Goal: Task Accomplishment & Management: Manage account settings

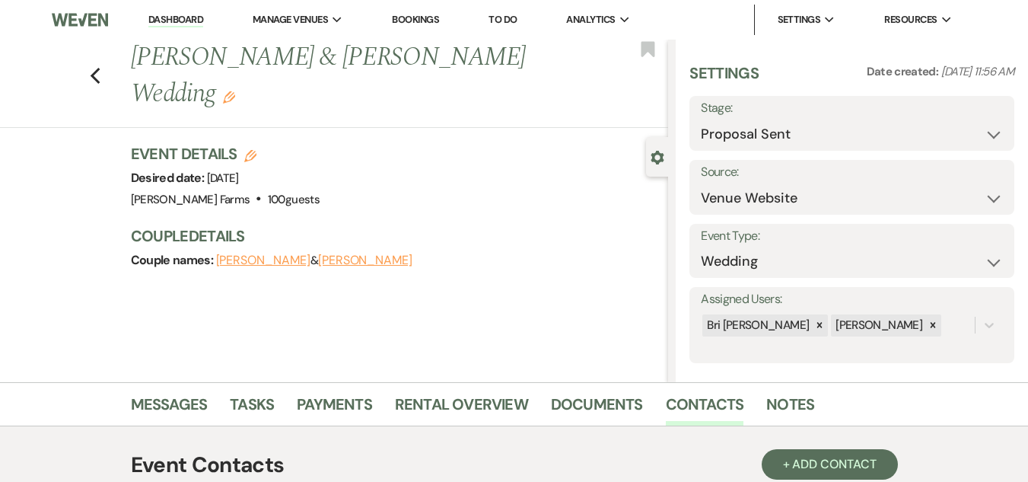
select select "6"
select select "5"
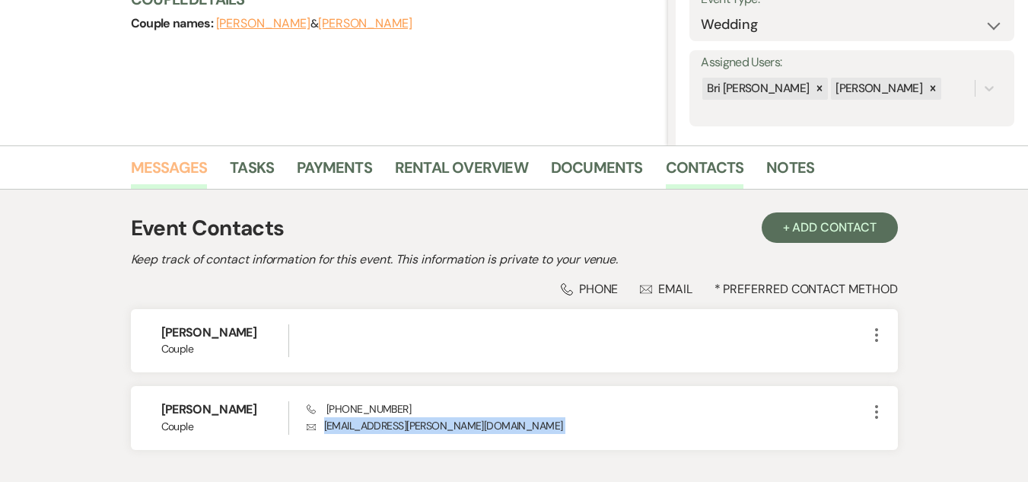
click at [155, 178] on link "Messages" at bounding box center [169, 171] width 77 height 33
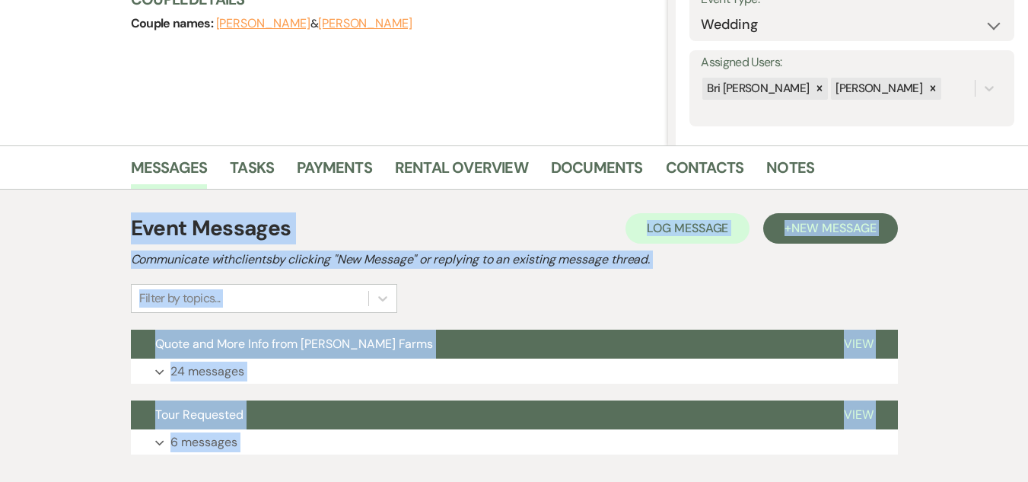
click at [1007, 217] on div "Messages Tasks Payments Rental Overview Documents Contacts Notes Event Messages…" at bounding box center [514, 311] width 1028 height 332
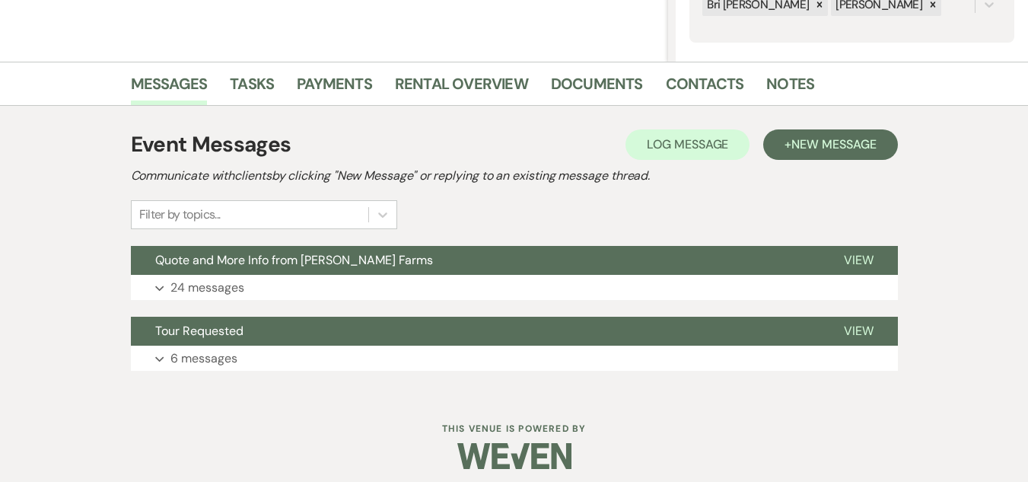
scroll to position [330, 0]
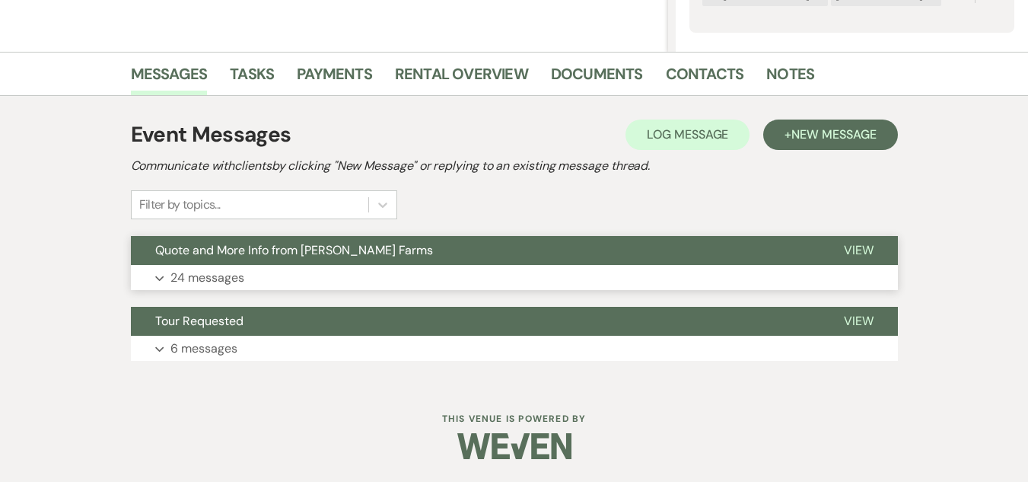
click at [765, 244] on button "Quote and More Info from [PERSON_NAME] Farms" at bounding box center [475, 250] width 689 height 29
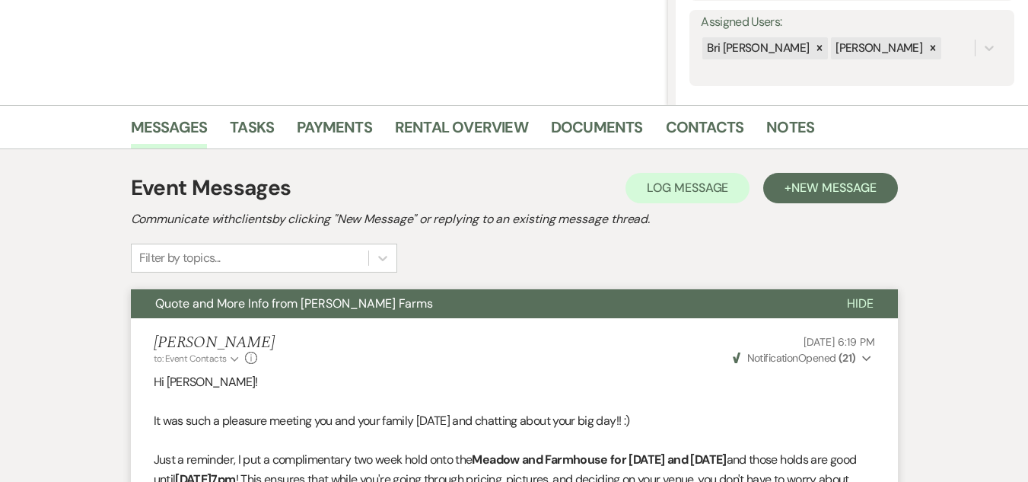
scroll to position [0, 0]
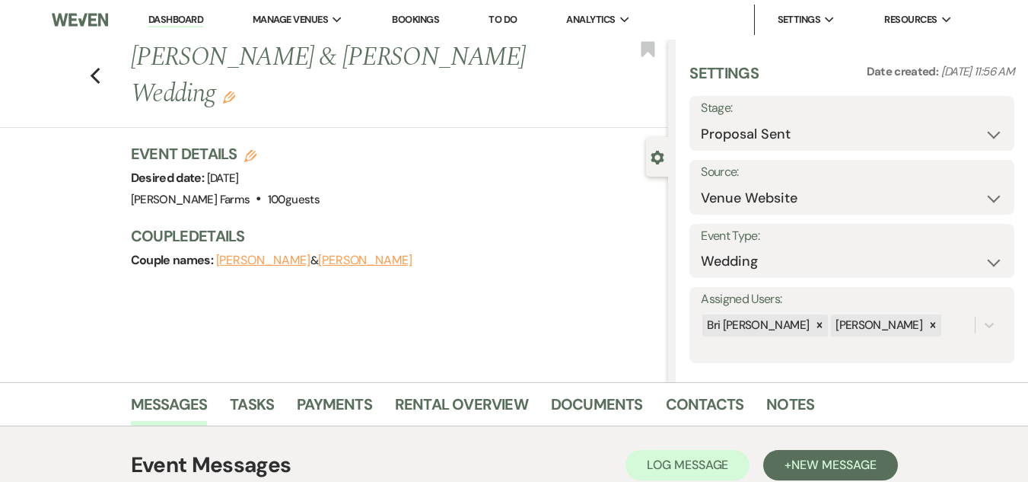
click at [196, 20] on link "Dashboard" at bounding box center [175, 20] width 55 height 14
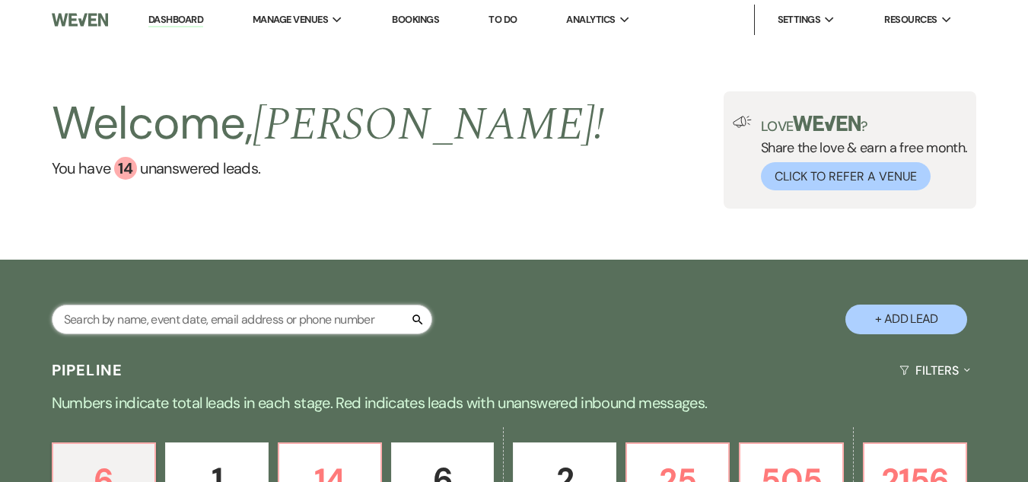
click at [183, 314] on input "text" at bounding box center [242, 320] width 381 height 30
type input "van gr"
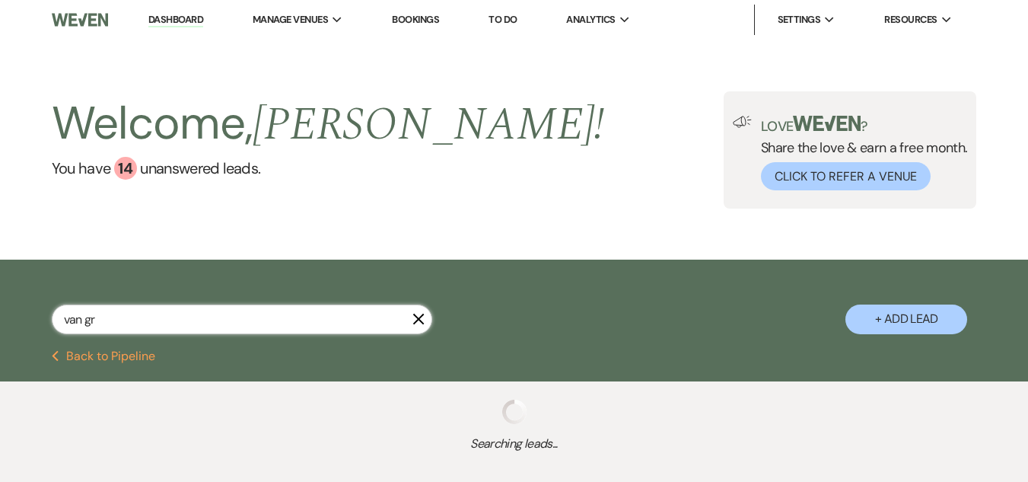
select select "4"
select select "8"
select select "5"
select select "2"
select select "8"
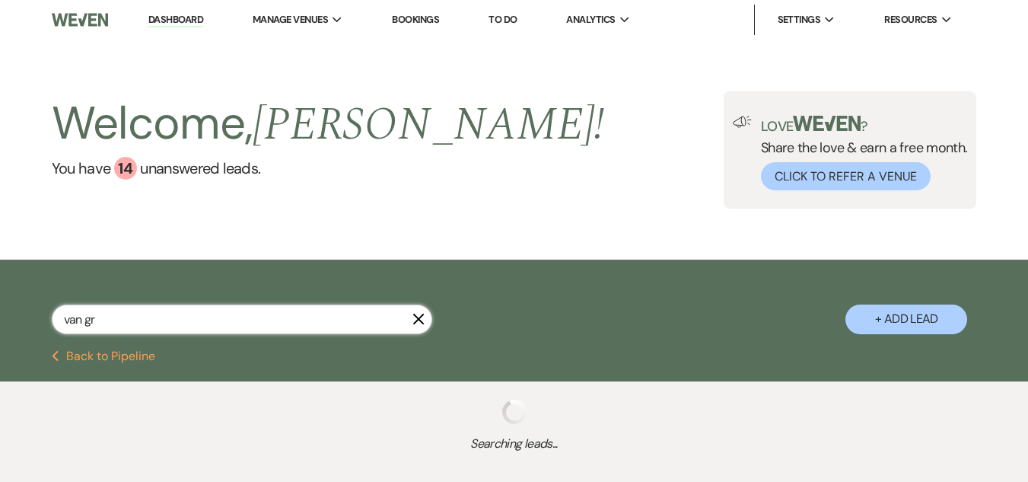
select select "5"
select select "8"
select select "5"
select select "8"
select select "5"
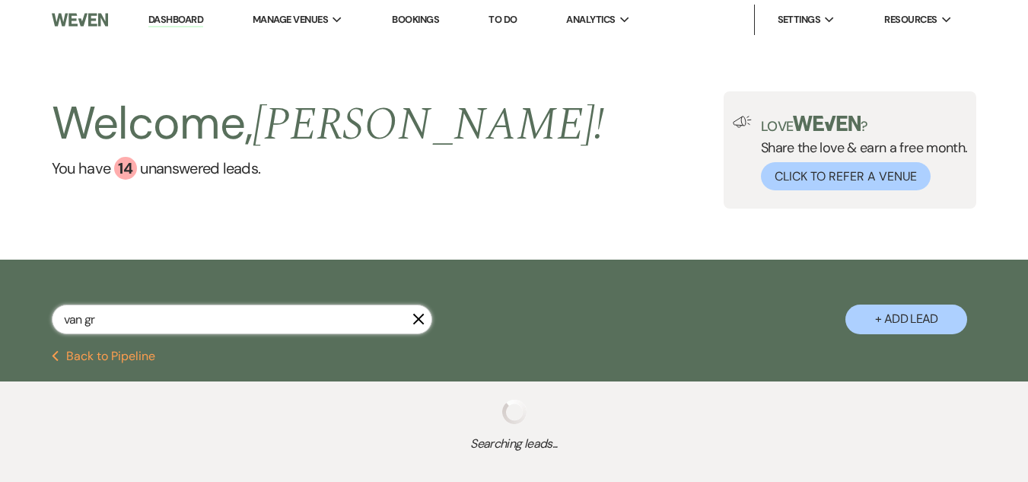
select select "6"
select select "8"
select select "1"
select select "8"
select select "10"
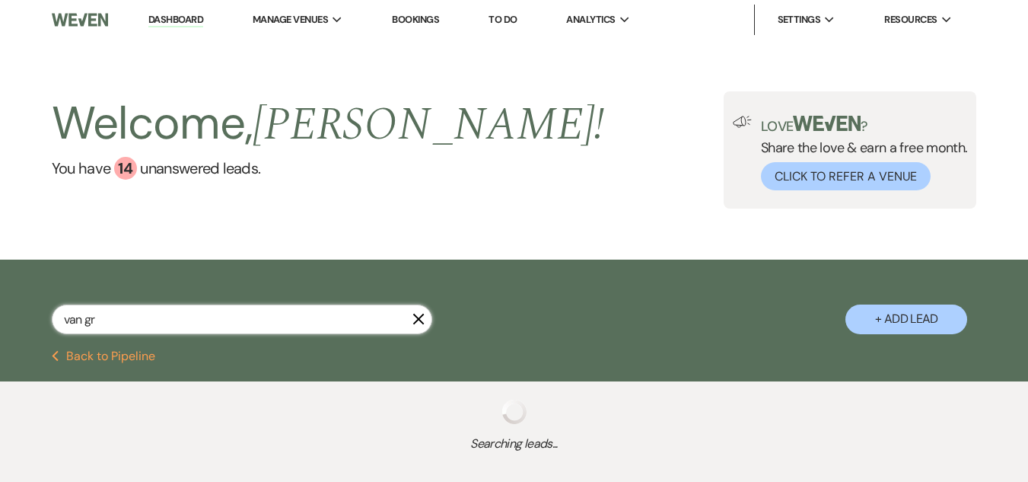
select select "8"
select select "5"
select select "8"
select select "5"
select select "8"
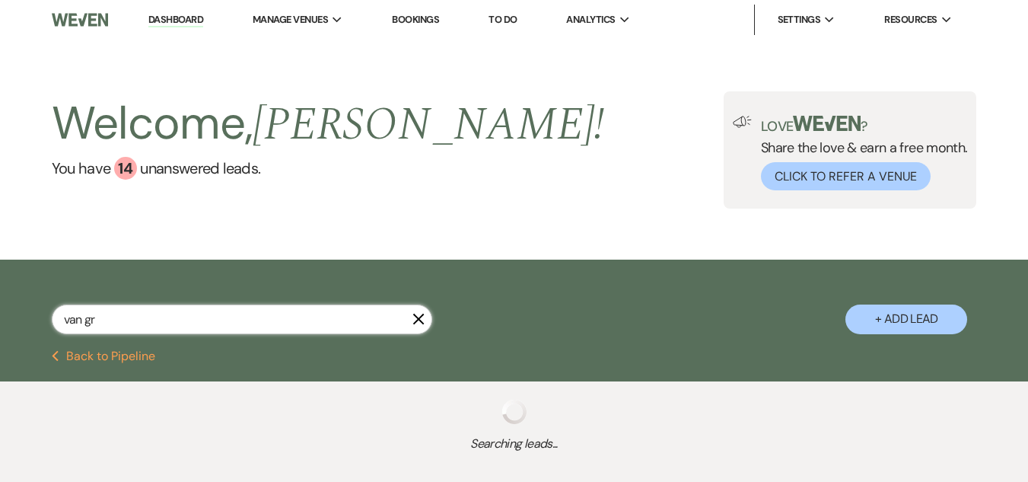
select select "5"
select select "8"
select select "5"
select select "8"
select select "5"
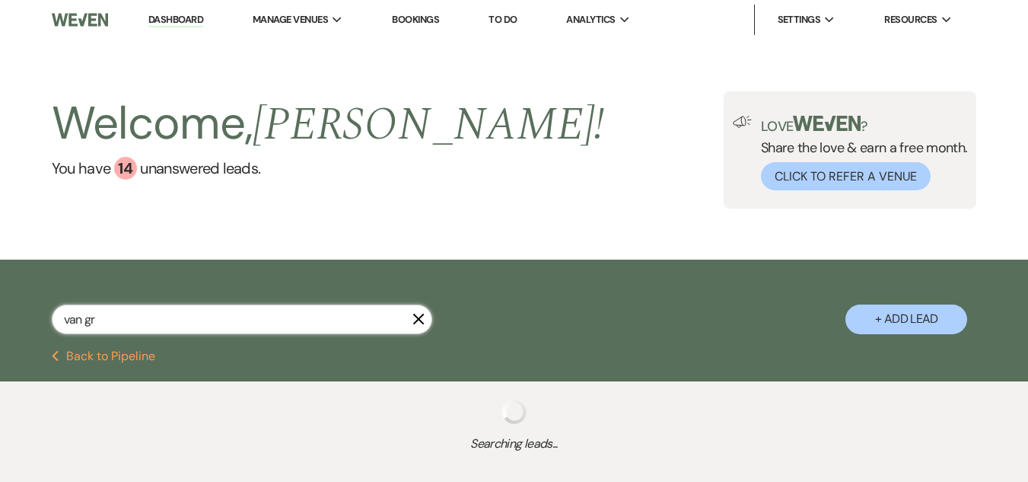
select select "8"
select select "1"
select select "8"
select select "5"
select select "8"
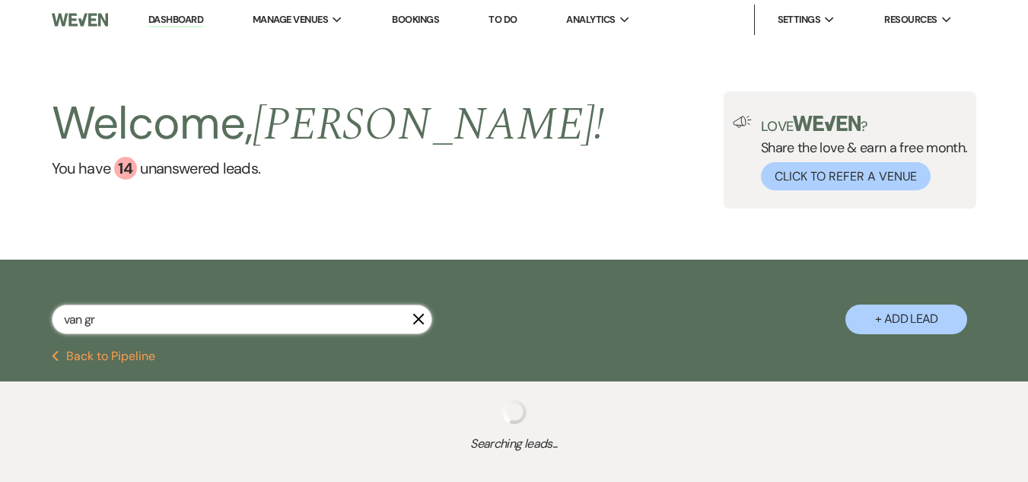
select select "5"
select select "8"
select select "5"
select select "8"
select select "1"
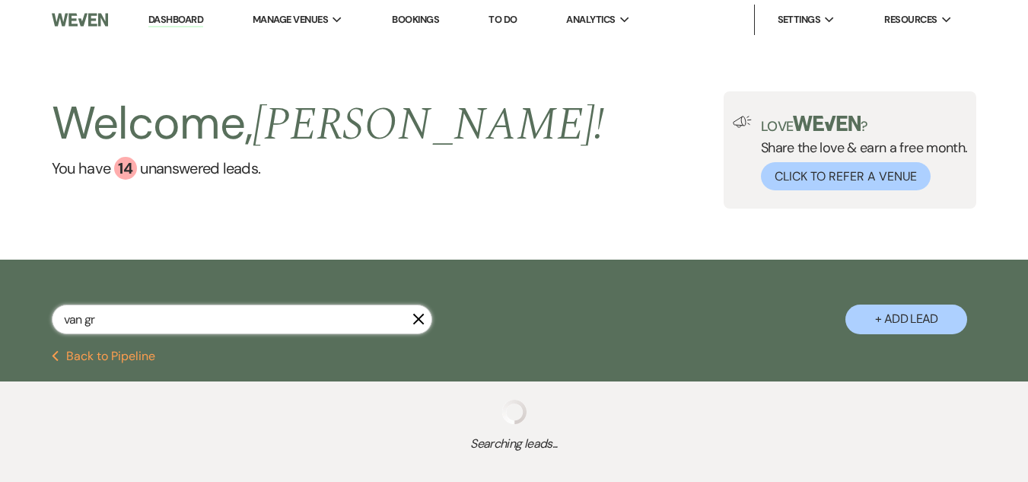
select select "8"
select select "6"
select select "8"
select select "5"
select select "8"
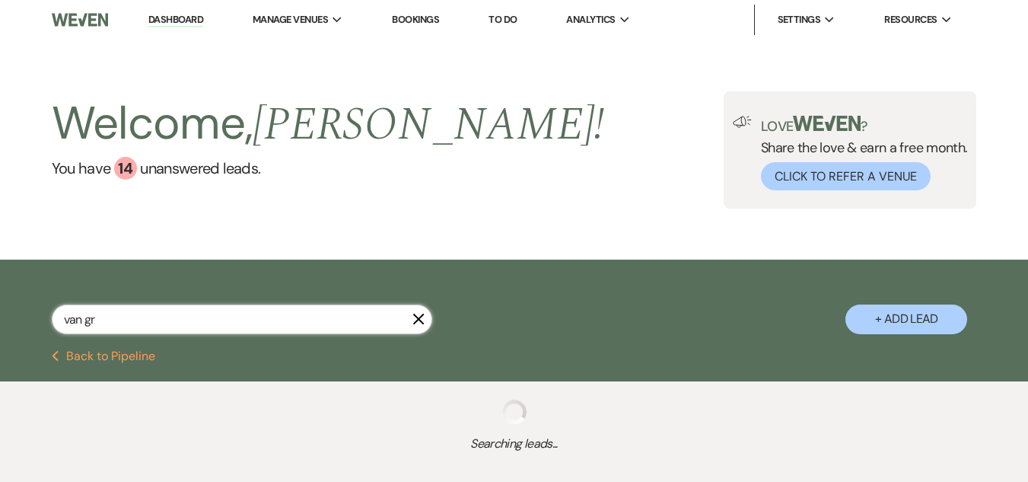
select select "1"
select select "8"
select select "5"
select select "8"
select select "5"
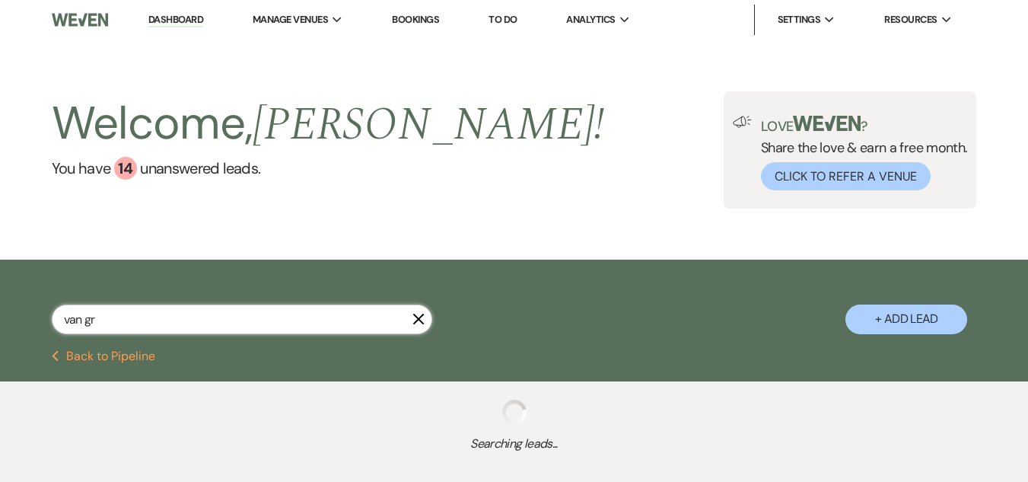
select select "8"
select select "5"
select select "8"
select select "5"
select select "8"
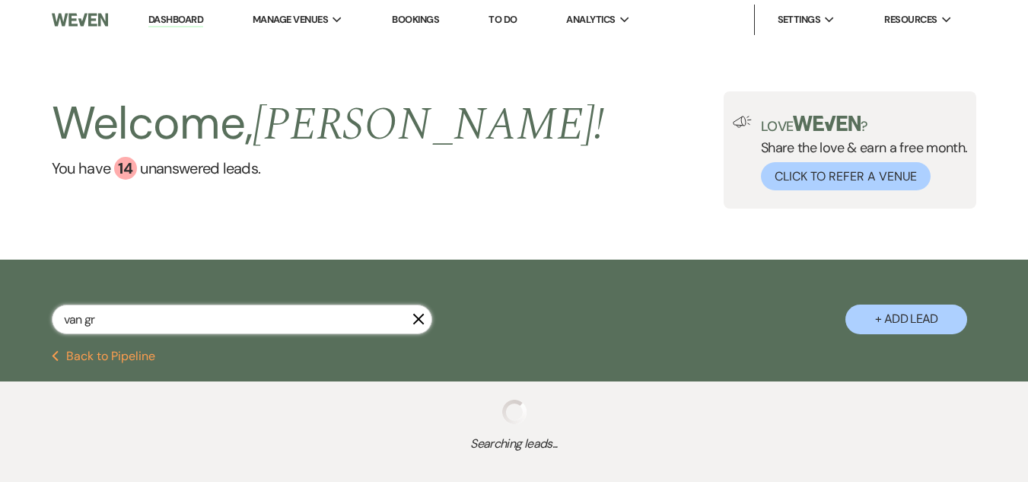
select select "4"
select select "8"
select select "6"
select select "8"
select select "5"
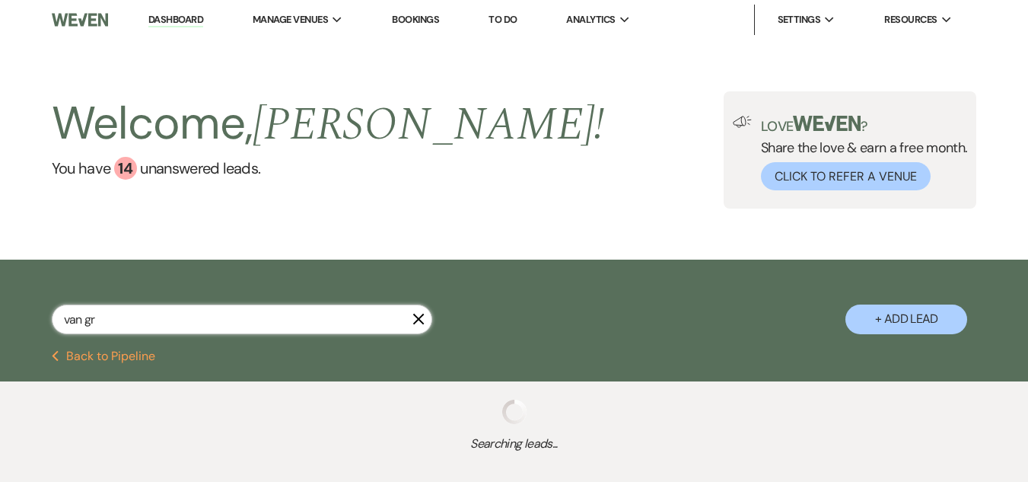
select select "8"
select select "5"
select select "8"
select select "1"
select select "8"
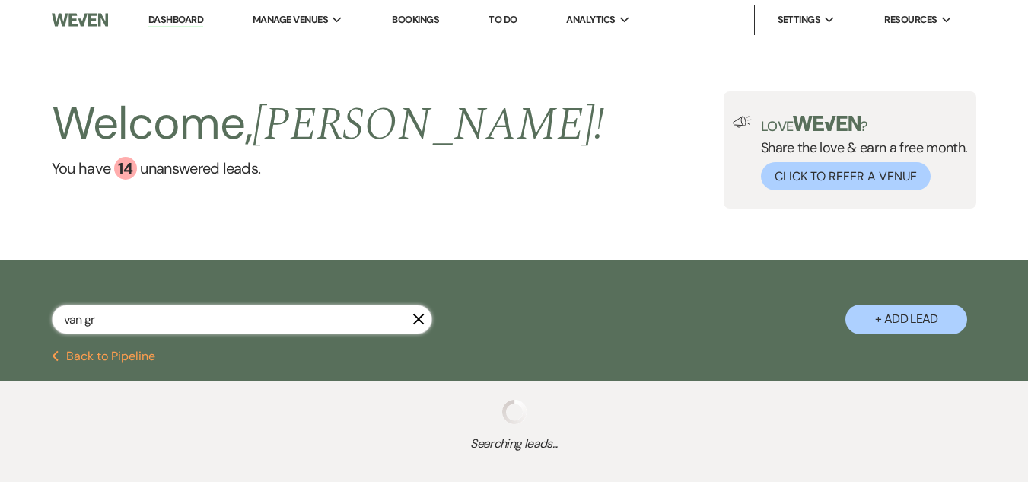
select select "5"
select select "8"
select select "5"
select select "8"
select select "5"
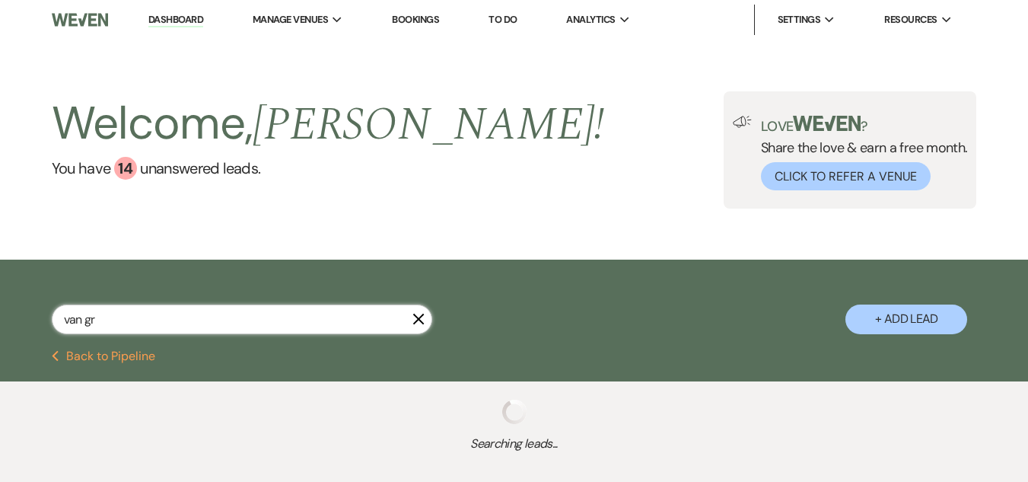
select select "8"
select select "5"
select select "8"
select select "6"
select select "8"
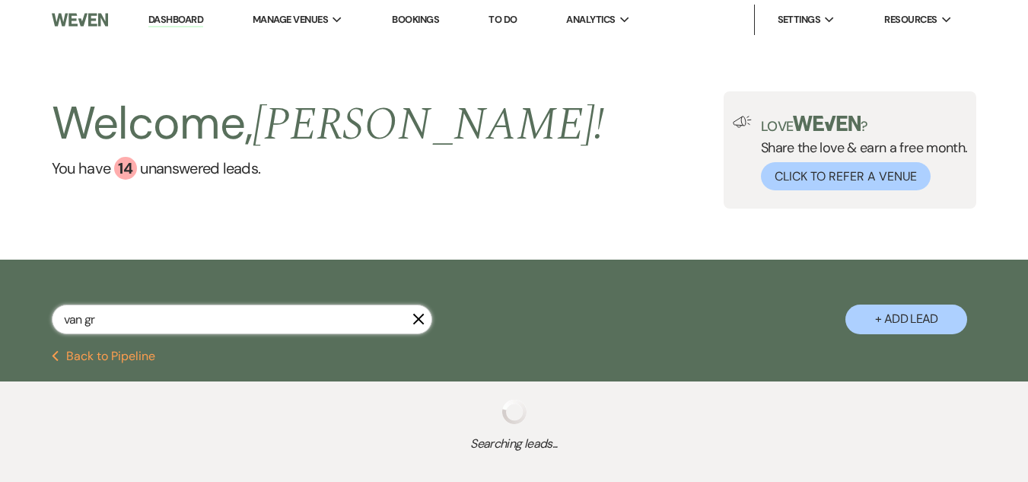
select select "5"
select select "8"
select select "5"
select select "8"
select select "4"
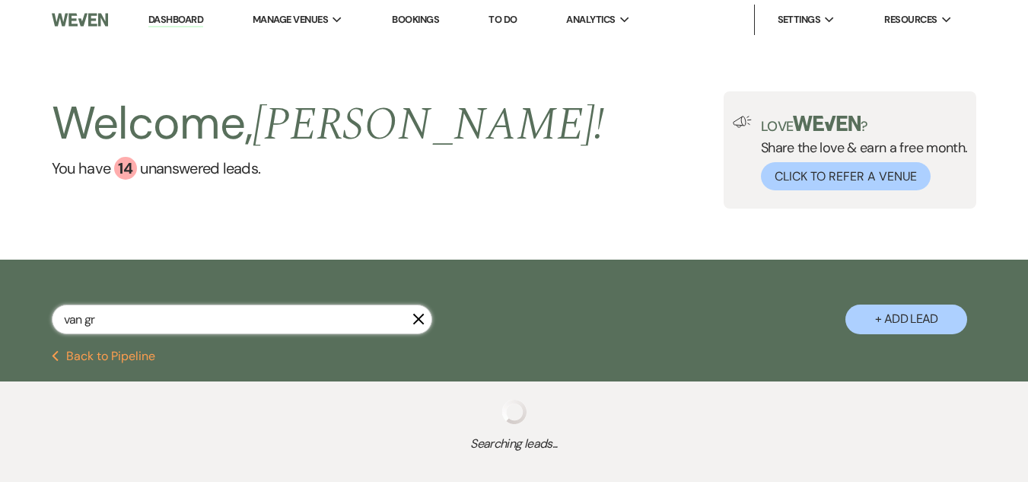
select select "8"
select select "6"
select select "8"
select select "5"
select select "8"
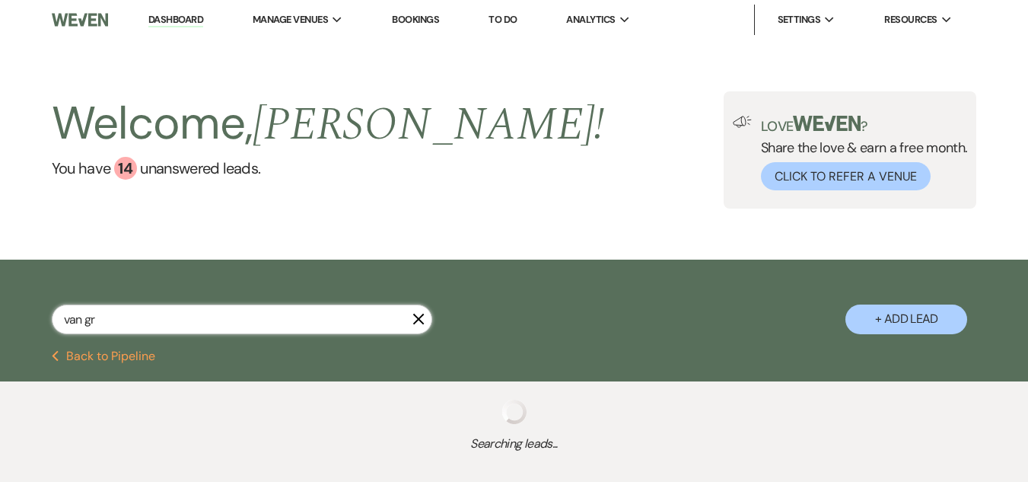
select select "5"
select select "8"
select select "1"
select select "8"
select select "4"
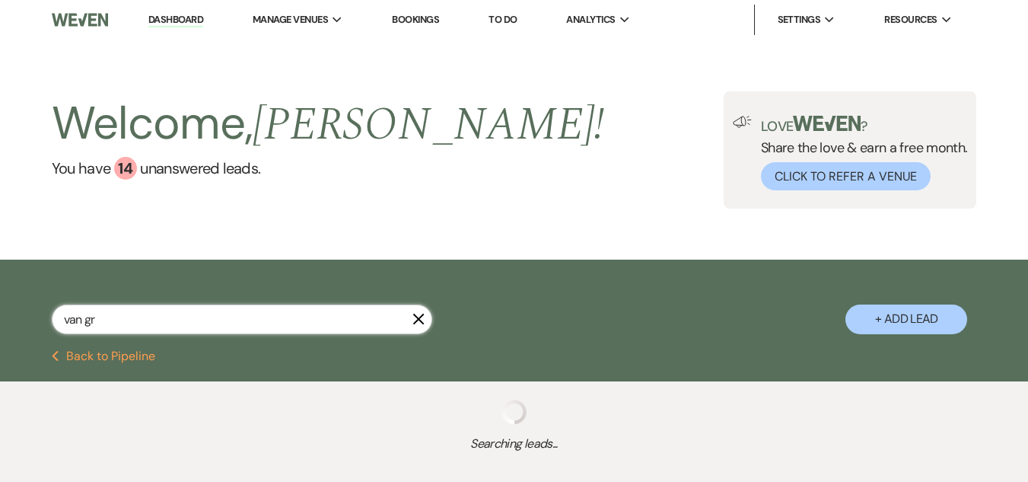
select select "8"
select select "5"
select select "8"
select select "1"
select select "8"
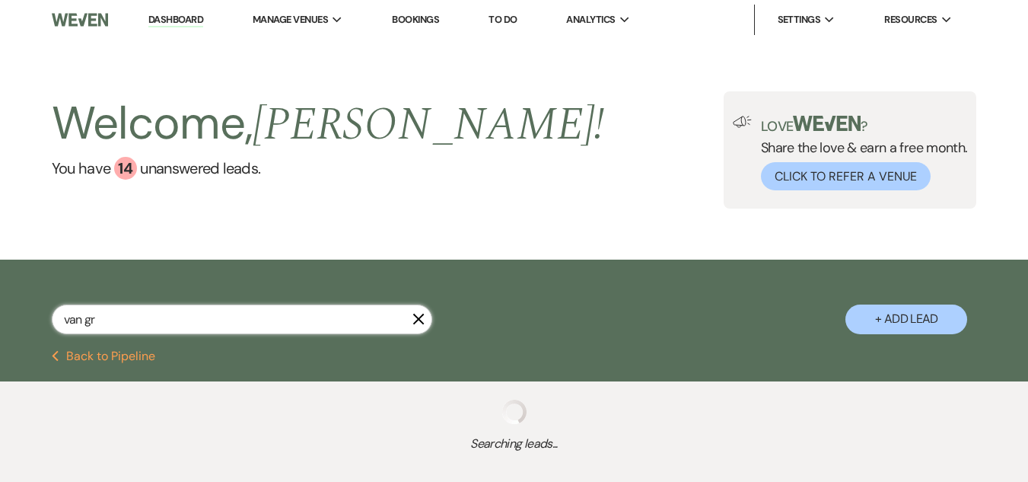
select select "1"
select select "8"
select select "5"
select select "8"
select select "5"
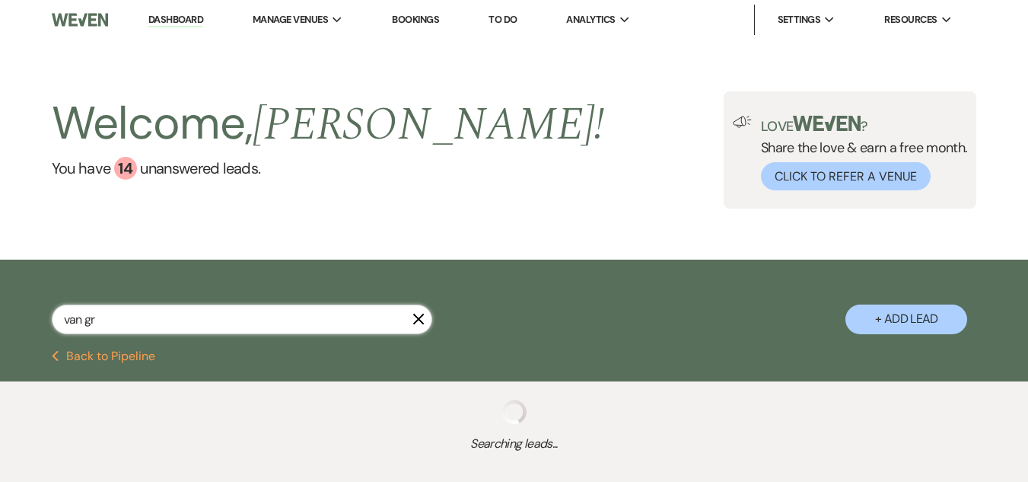
select select "8"
select select "5"
select select "8"
select select "5"
select select "8"
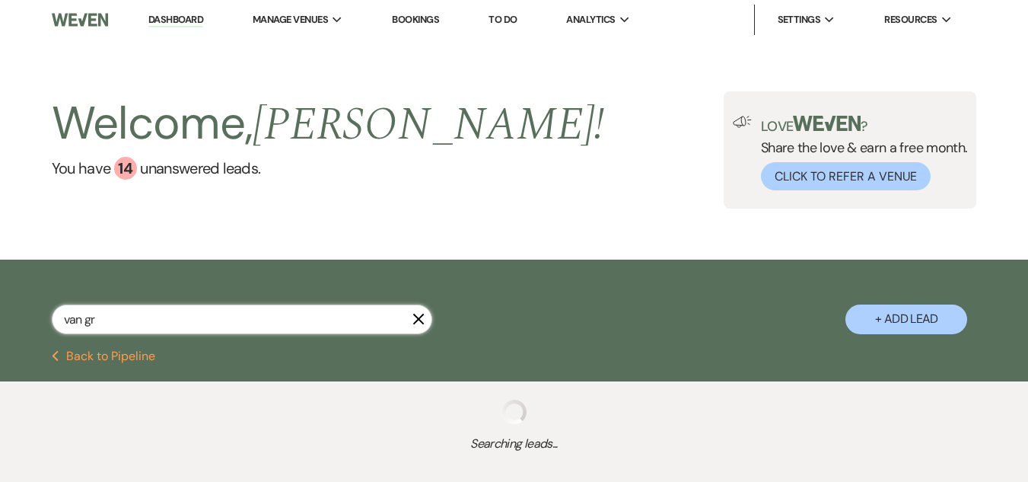
select select "5"
select select "8"
select select "5"
select select "8"
select select "6"
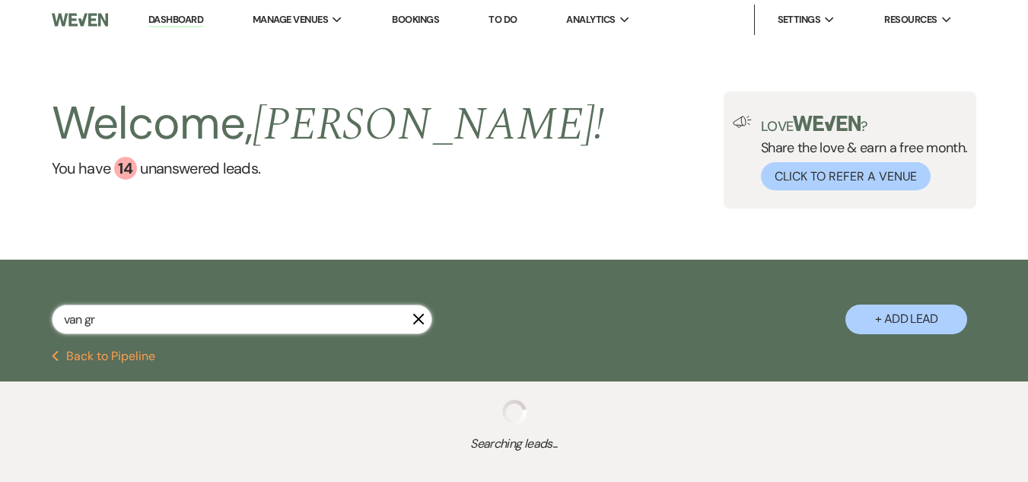
select select "8"
select select "5"
select select "8"
select select "5"
select select "8"
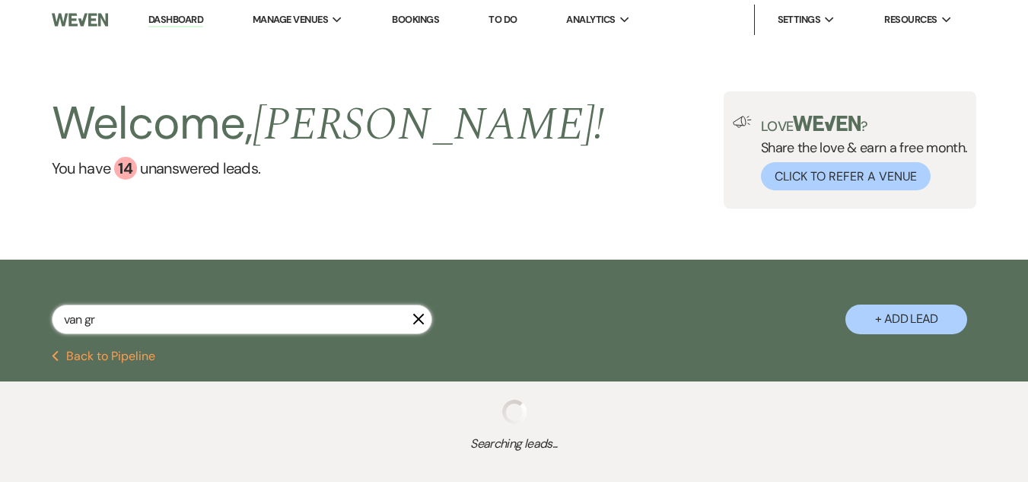
select select "5"
select select "8"
select select "5"
select select "8"
select select "4"
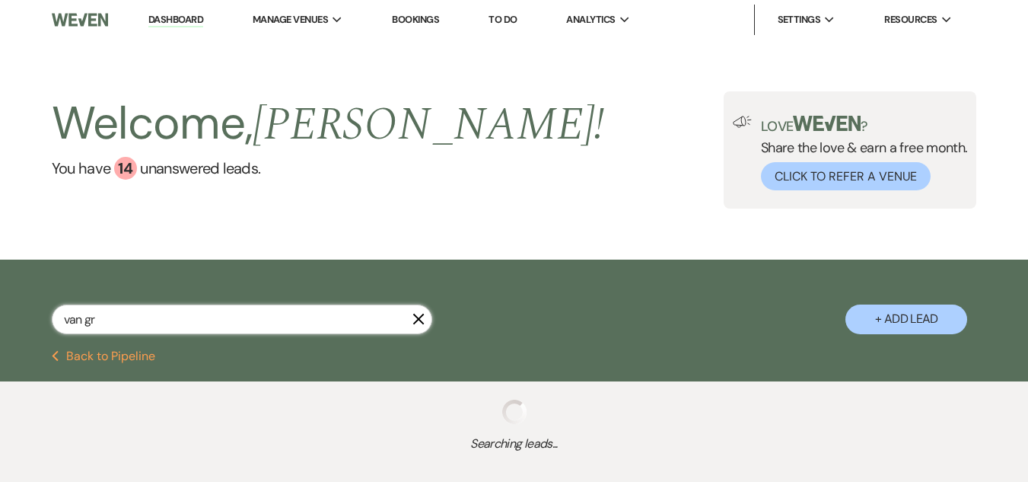
select select "8"
select select "5"
select select "8"
select select "6"
select select "8"
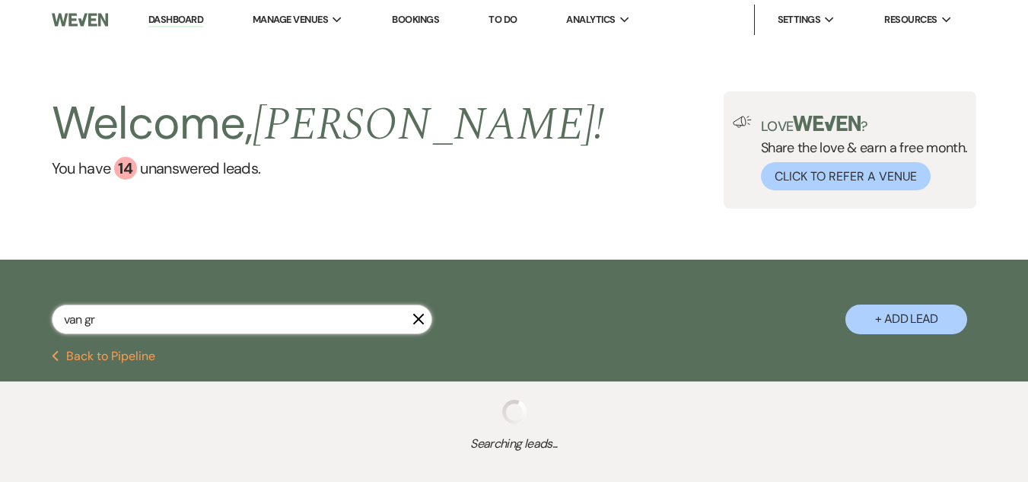
select select "5"
select select "8"
select select "5"
select select "8"
select select "5"
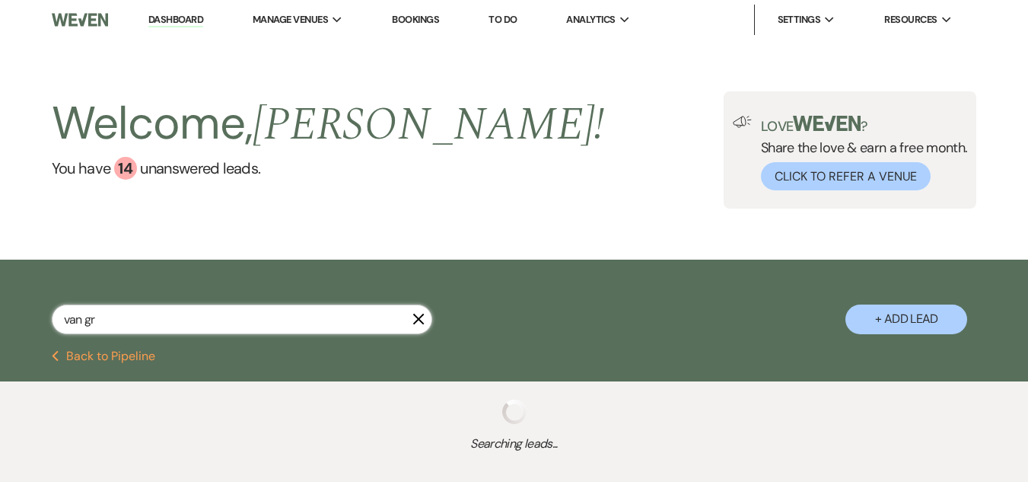
select select "8"
select select "5"
select select "8"
select select "5"
select select "8"
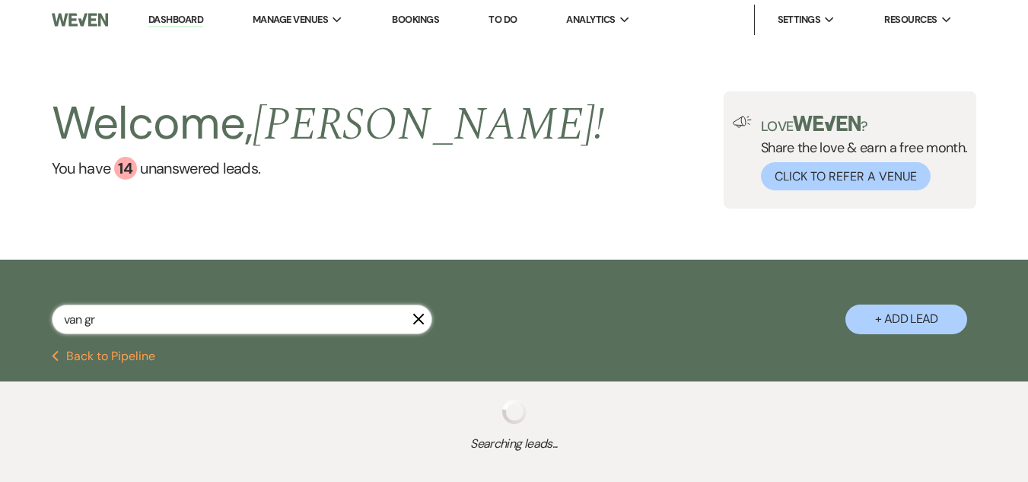
select select "5"
select select "8"
select select "5"
select select "8"
select select "5"
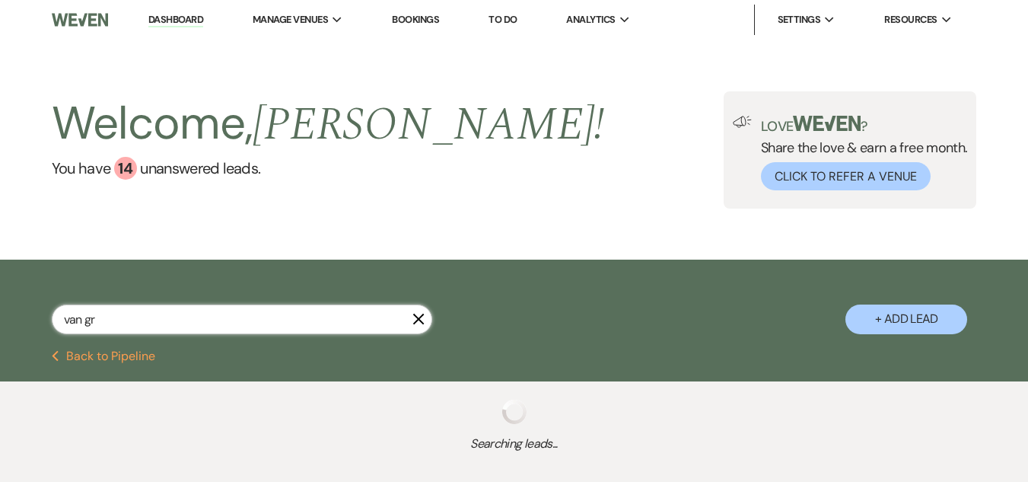
select select "8"
select select "5"
select select "8"
select select "5"
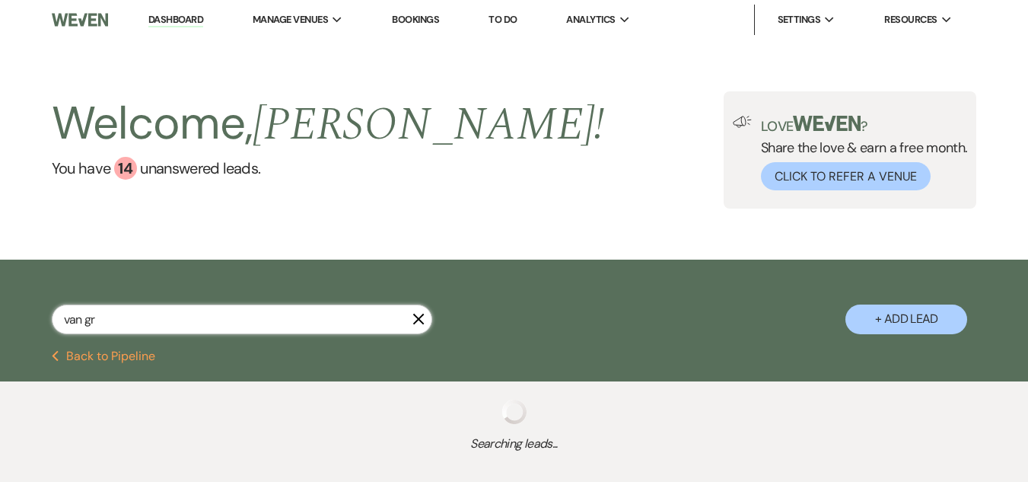
select select "8"
select select "1"
select select "8"
select select "5"
select select "8"
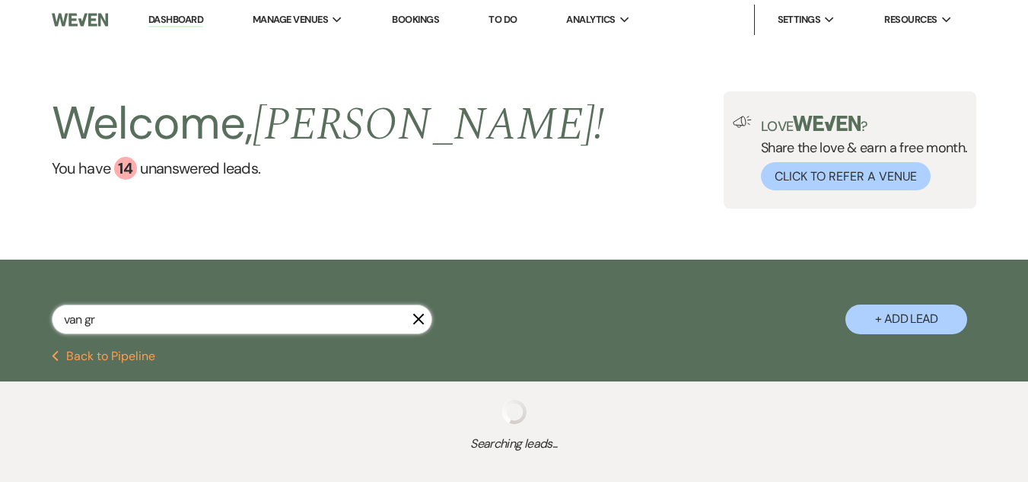
select select "5"
select select "8"
select select "5"
select select "8"
select select "5"
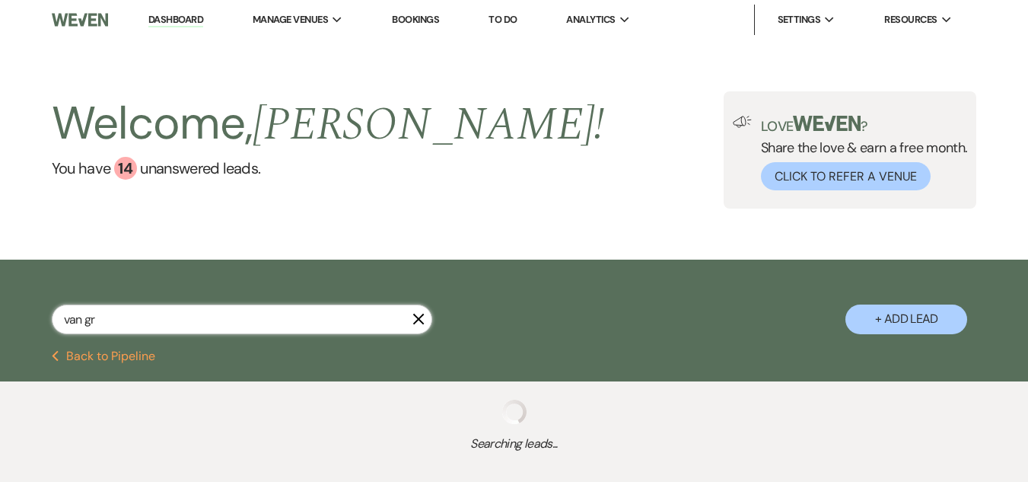
select select "8"
select select "1"
select select "8"
select select "1"
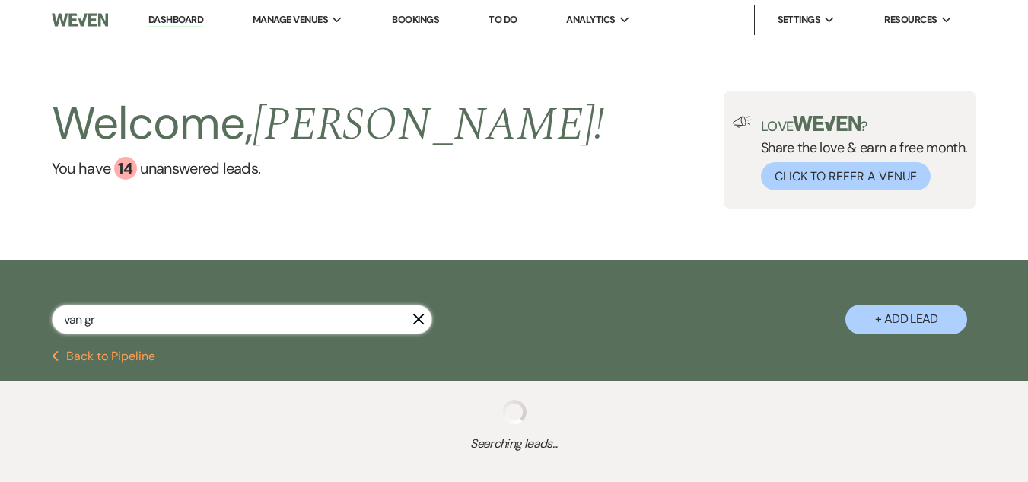
select select "8"
select select "5"
select select "8"
select select "5"
select select "8"
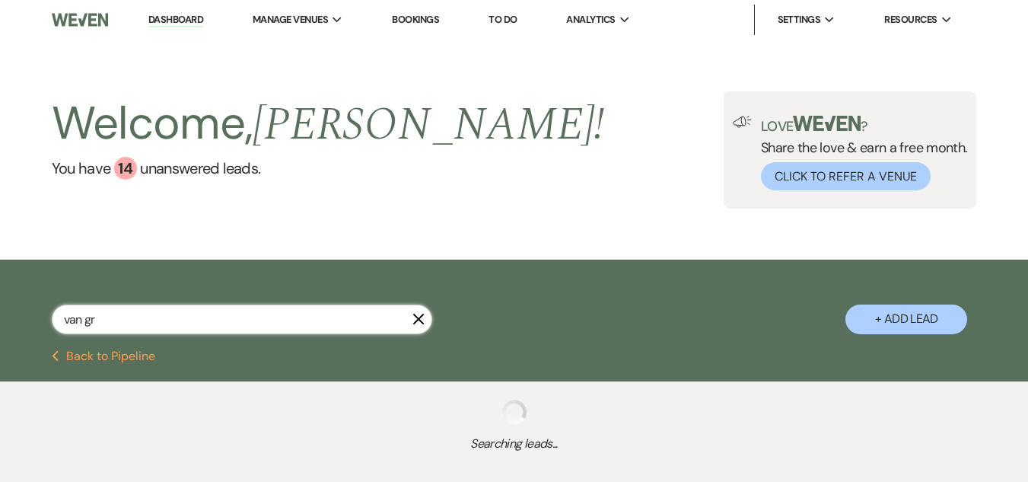
select select "5"
select select "8"
select select "1"
select select "8"
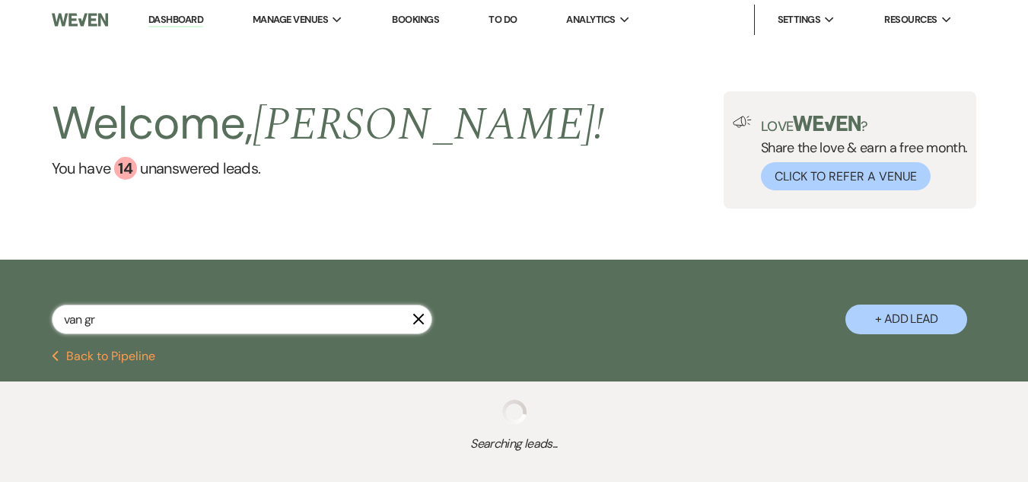
select select "1"
select select "8"
select select "1"
select select "8"
select select "1"
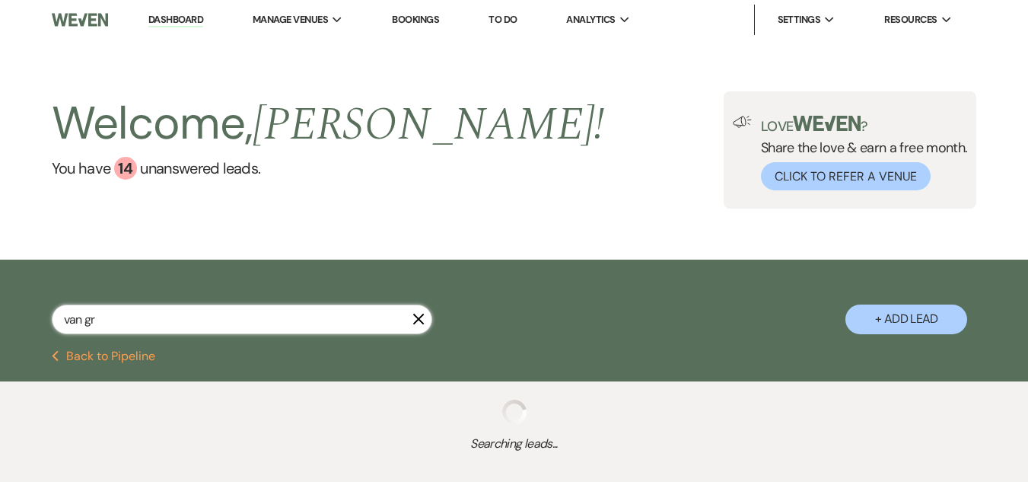
select select "8"
select select "5"
select select "8"
select select "5"
select select "8"
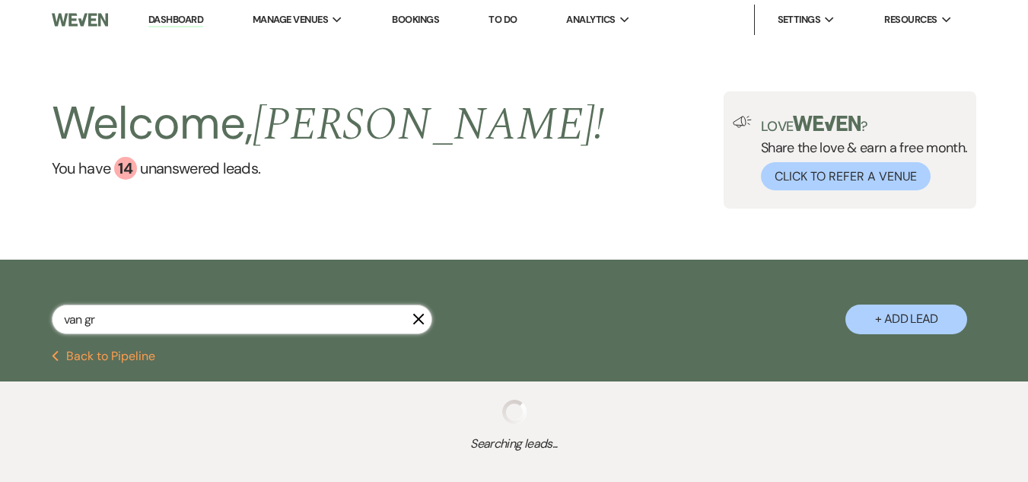
select select "8"
select select "5"
select select "8"
select select "1"
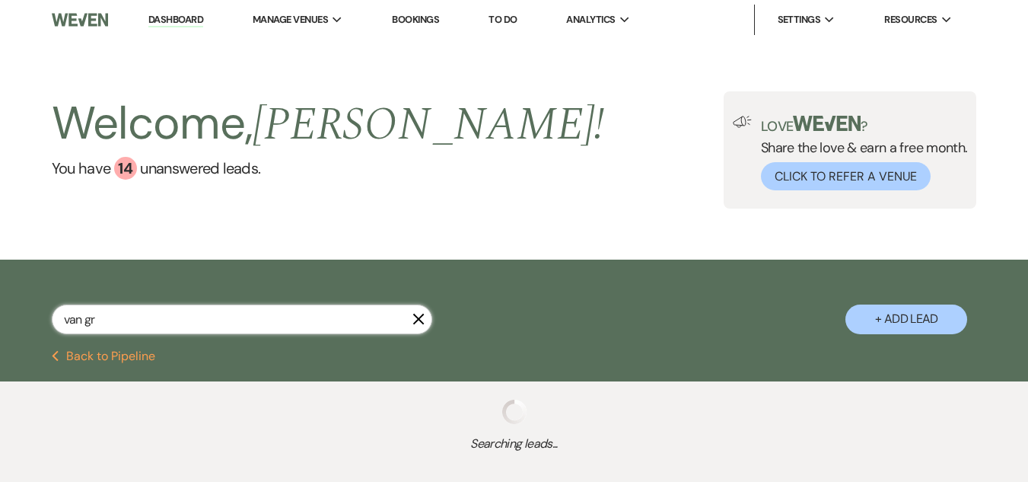
select select "8"
select select "1"
select select "8"
select select "1"
select select "8"
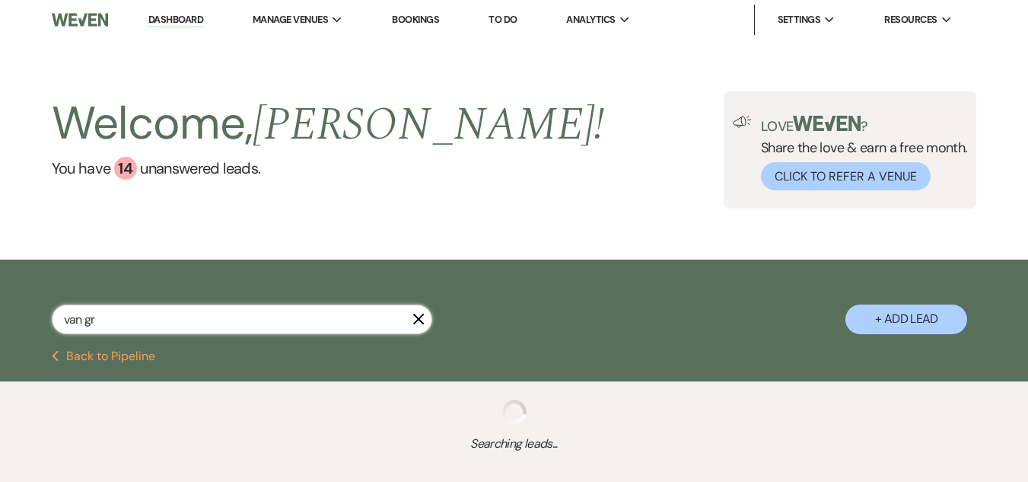
select select "8"
select select "5"
select select "8"
select select "1"
select select "8"
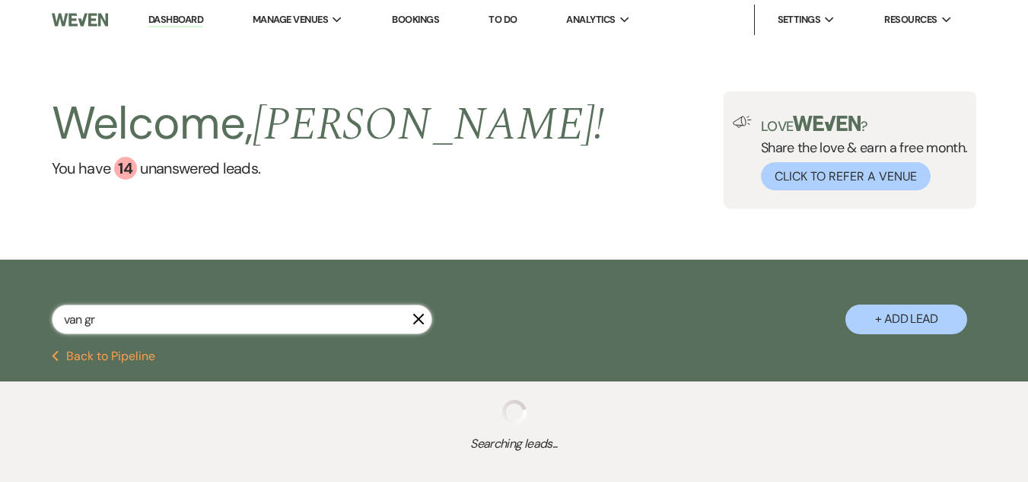
select select "4"
select select "8"
select select "1"
select select "8"
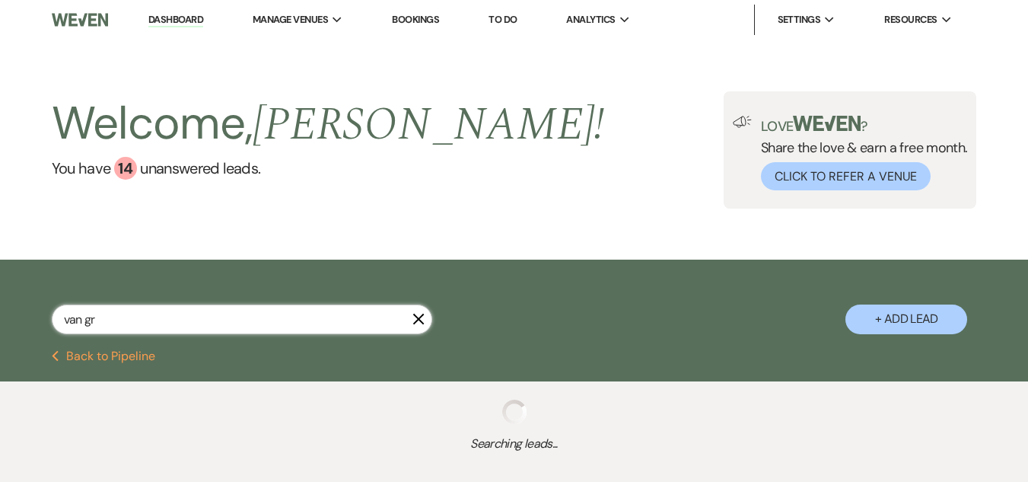
select select "5"
select select "8"
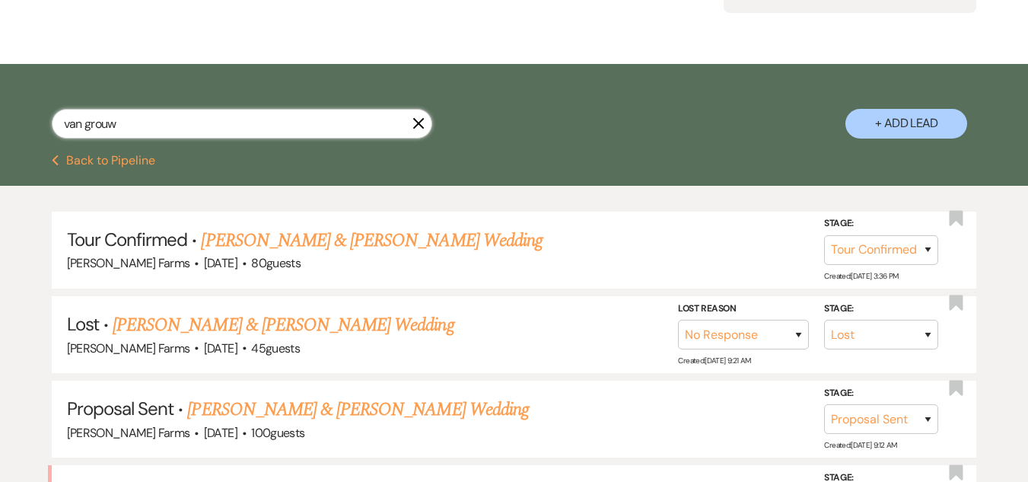
scroll to position [218, 0]
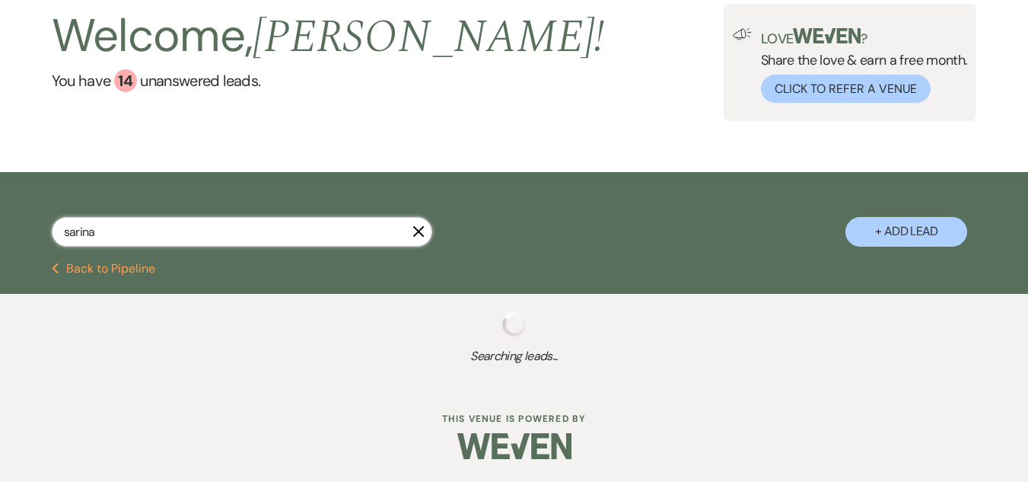
scroll to position [126, 0]
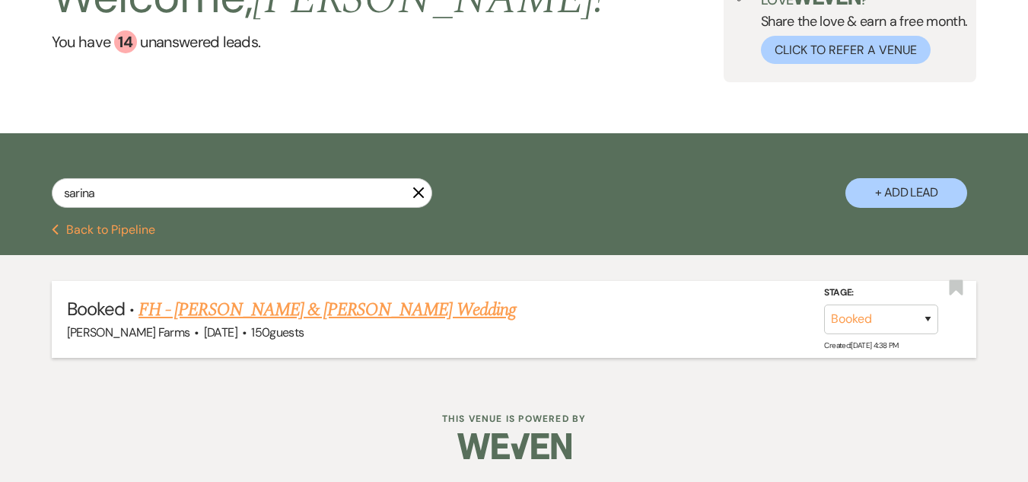
click at [344, 301] on link "FH - [PERSON_NAME] & [PERSON_NAME] Wedding" at bounding box center [328, 309] width 378 height 27
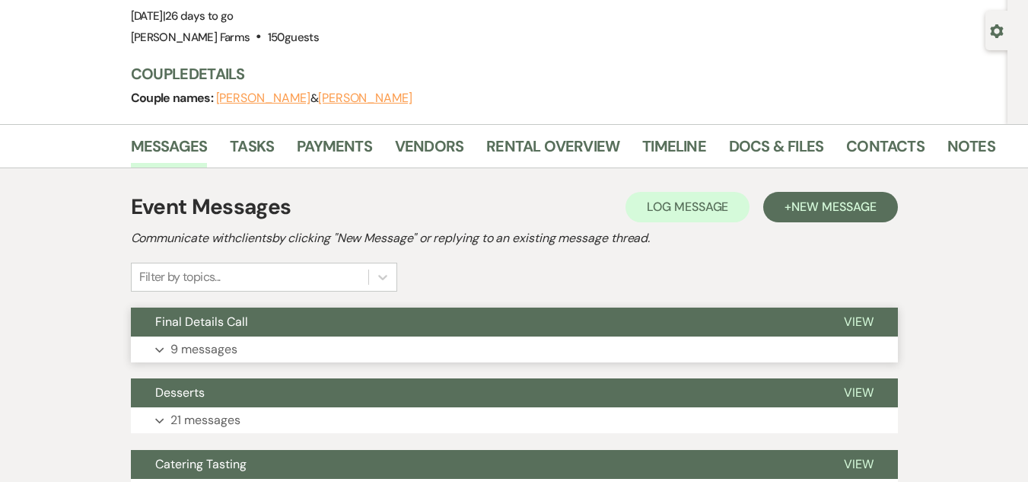
click at [313, 332] on button "Final Details Call" at bounding box center [475, 322] width 689 height 29
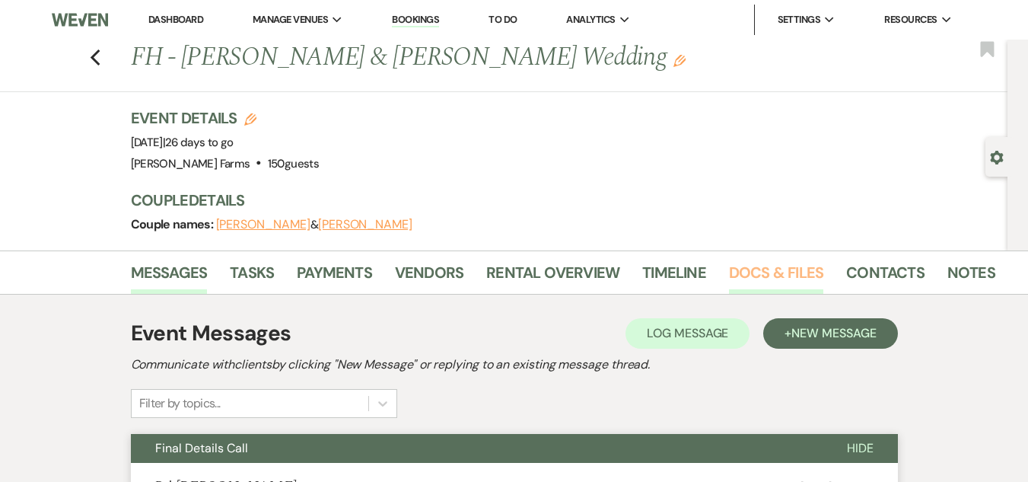
click at [783, 270] on link "Docs & Files" at bounding box center [776, 276] width 94 height 33
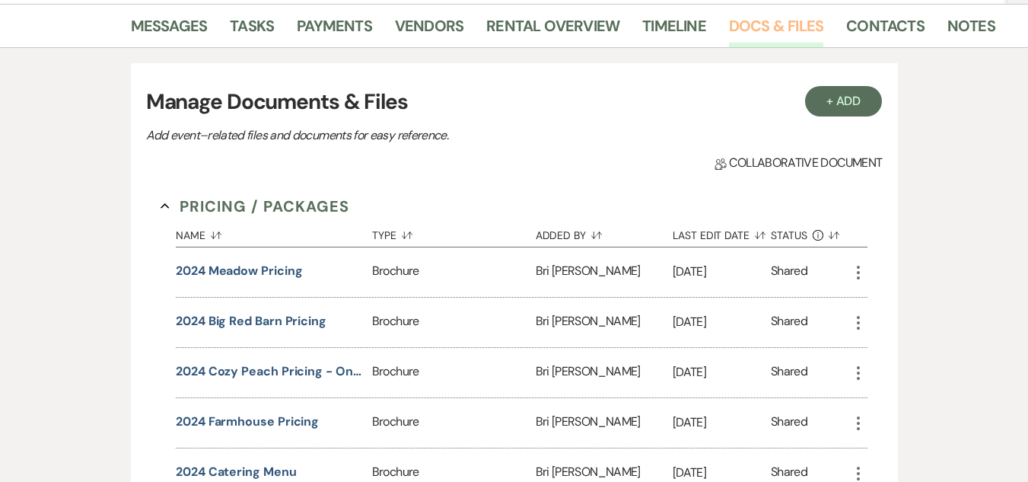
scroll to position [244, 0]
